Goal: Navigation & Orientation: Find specific page/section

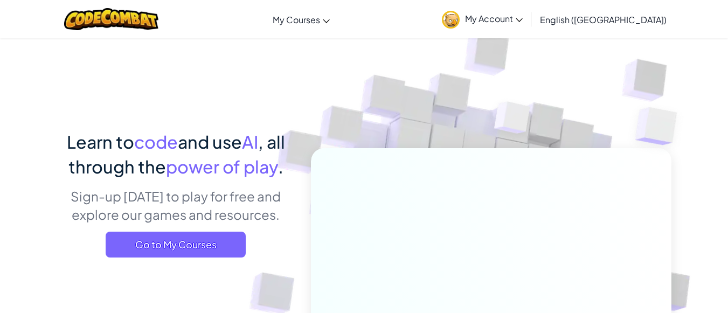
click at [247, 104] on div "Learn to code and use AI , all through the power of play . Sign-up [DATE] to pl…" at bounding box center [364, 235] width 615 height 394
drag, startPoint x: 555, startPoint y: 26, endPoint x: 554, endPoint y: 19, distance: 7.2
drag, startPoint x: 554, startPoint y: 19, endPoint x: 518, endPoint y: 22, distance: 35.7
click at [460, 22] on img at bounding box center [451, 20] width 18 height 18
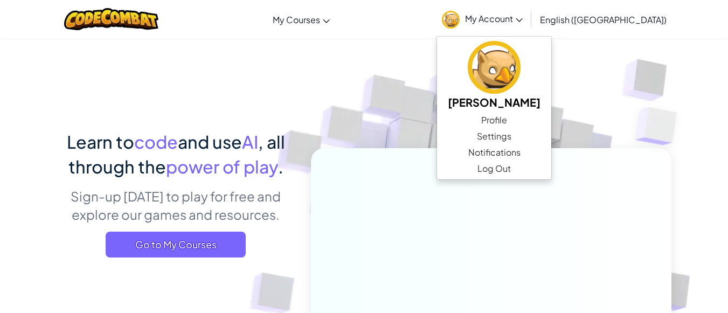
click at [460, 22] on img at bounding box center [451, 20] width 18 height 18
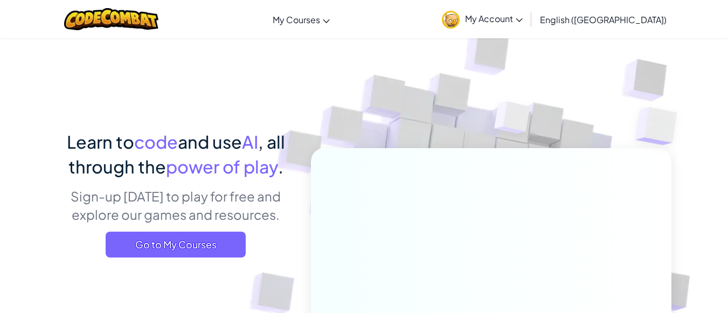
click at [460, 22] on img at bounding box center [451, 20] width 18 height 18
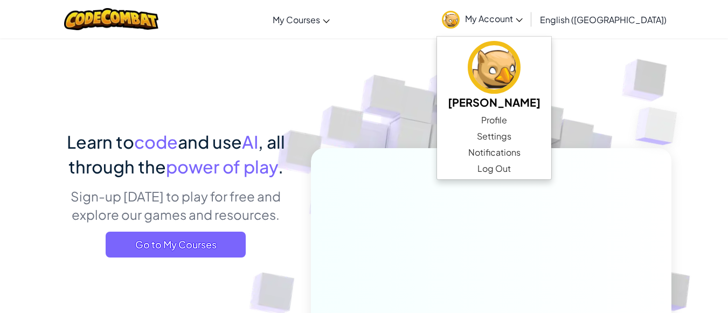
click at [460, 22] on img at bounding box center [451, 20] width 18 height 18
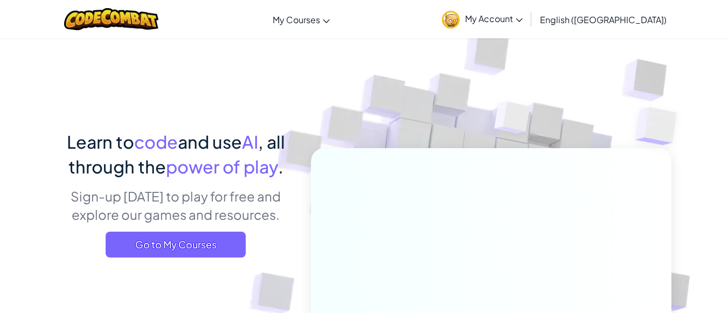
drag, startPoint x: 187, startPoint y: 257, endPoint x: 143, endPoint y: 223, distance: 55.7
click at [143, 223] on p "Sign-up [DATE] to play for free and explore our games and resources." at bounding box center [176, 205] width 238 height 37
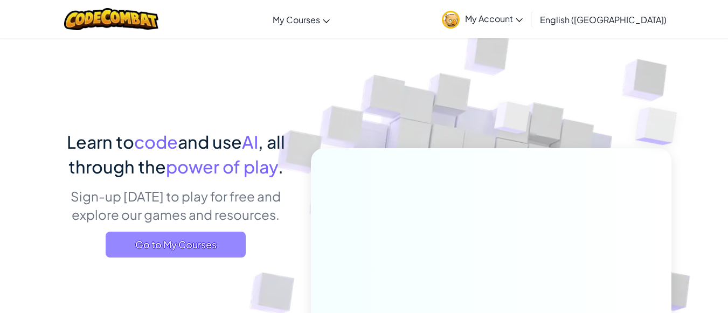
click at [146, 236] on span "Go to My Courses" at bounding box center [176, 245] width 140 height 26
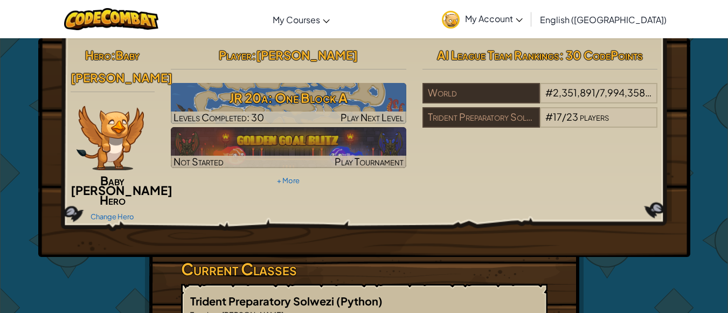
click at [150, 232] on div "Hero : Baby [PERSON_NAME] Baby [PERSON_NAME] Hero Change Hero Player : [PERSON_…" at bounding box center [364, 147] width 652 height 219
click at [156, 243] on div "Hero : Baby [PERSON_NAME] Baby [PERSON_NAME] Hero Change Hero Player : [PERSON_…" at bounding box center [364, 147] width 652 height 219
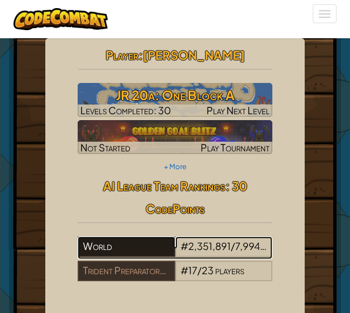
click at [156, 243] on div "World" at bounding box center [127, 247] width 98 height 20
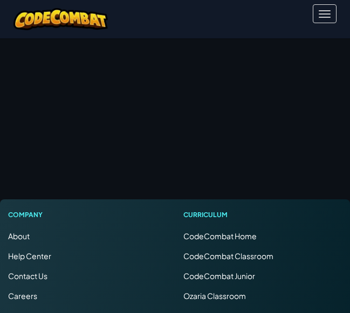
click at [156, 243] on ul "About Help Center Contact Us Careers Blog Podcast" at bounding box center [87, 286] width 159 height 111
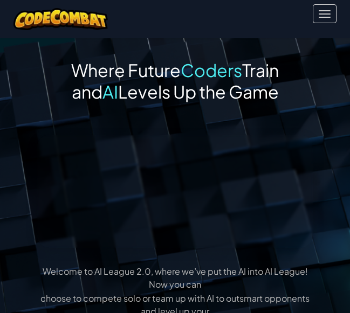
drag, startPoint x: 182, startPoint y: 298, endPoint x: 189, endPoint y: 309, distance: 13.0
click at [189, 309] on p "choose to compete solo or team up with AI to outsmart opponents and level up yo…" at bounding box center [175, 305] width 274 height 26
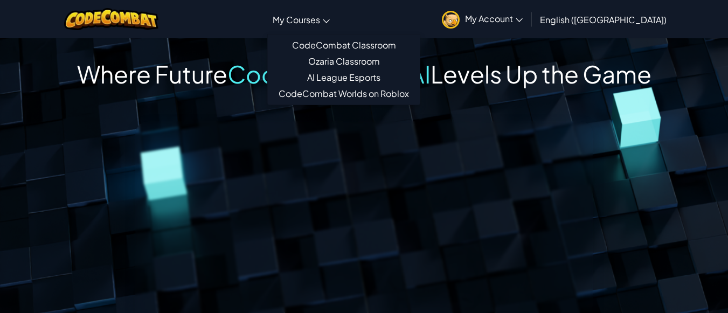
click at [327, 27] on link "My Courses" at bounding box center [301, 19] width 68 height 29
